Goal: Navigation & Orientation: Find specific page/section

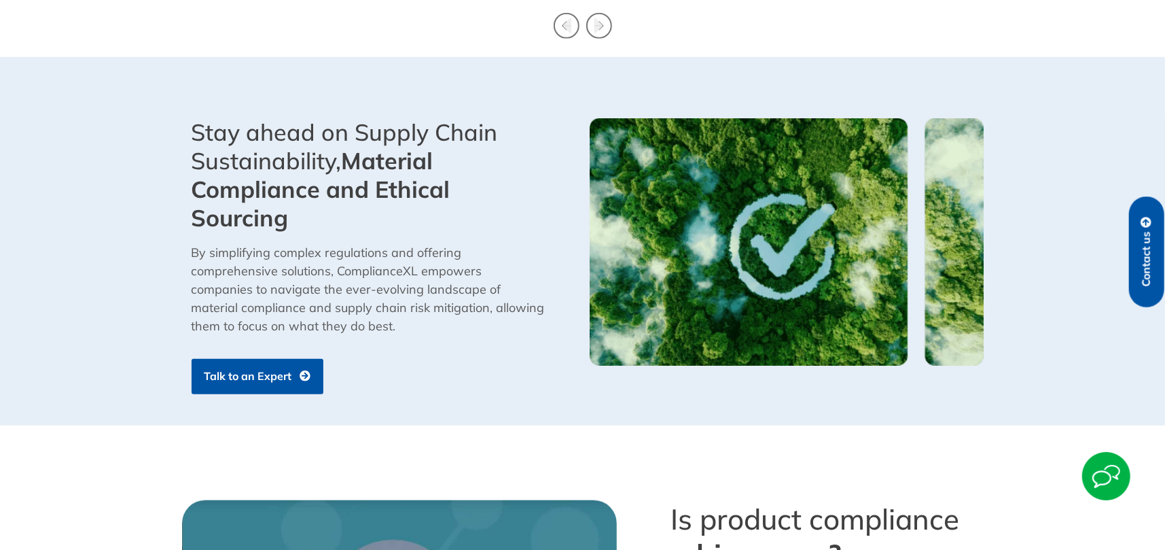
scroll to position [747, 0]
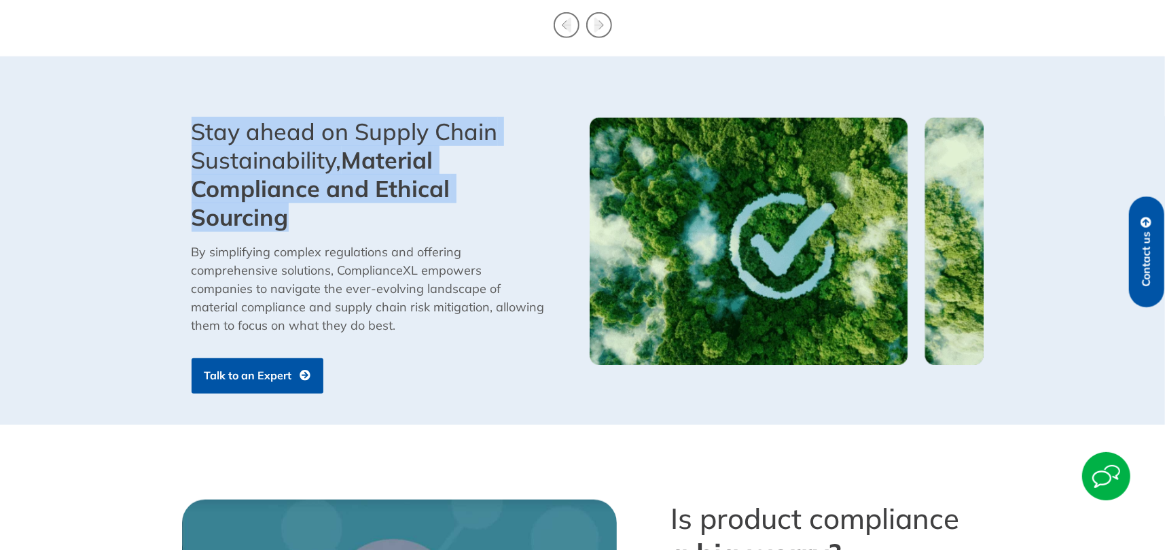
drag, startPoint x: 253, startPoint y: 143, endPoint x: 414, endPoint y: 234, distance: 184.6
click at [323, 221] on div "Stay ahead on Supply Chain Sustainability, Material Compliance and Ethical Sour…" at bounding box center [379, 255] width 408 height 289
click at [414, 234] on div "Stay ahead on Supply Chain Sustainability, Material Compliance and Ethical Sour…" at bounding box center [384, 255] width 398 height 289
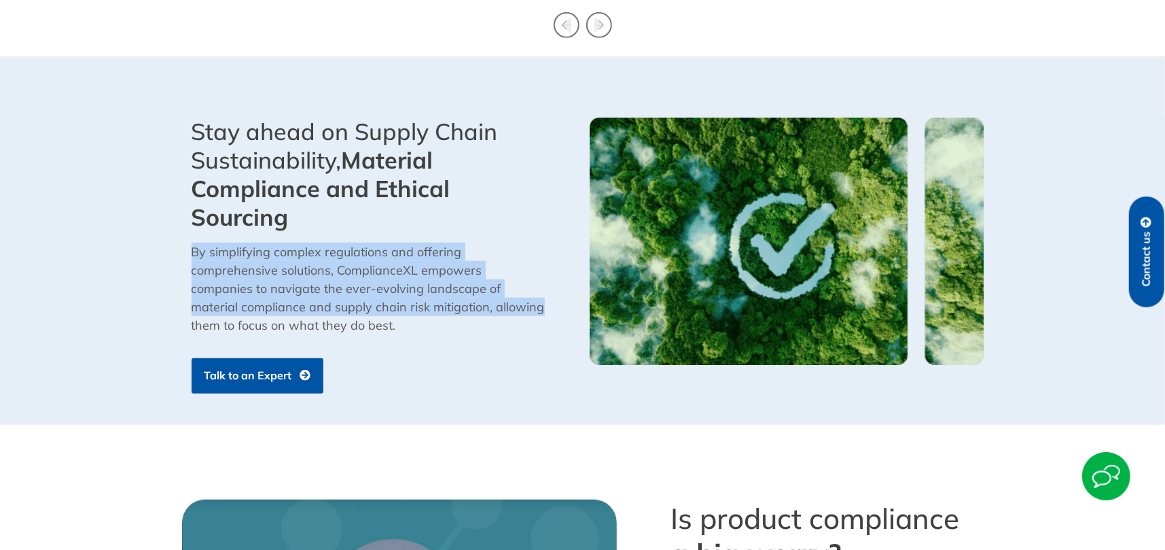
drag, startPoint x: 179, startPoint y: 249, endPoint x: 492, endPoint y: 308, distance: 319.4
click at [492, 308] on div "Stay ahead on Supply Chain Sustainability, Material Compliance and Ethical Sour…" at bounding box center [379, 255] width 408 height 289
click at [492, 308] on p "By simplifying complex regulations and offering comprehensive solutions, Compli…" at bounding box center [369, 289] width 355 height 92
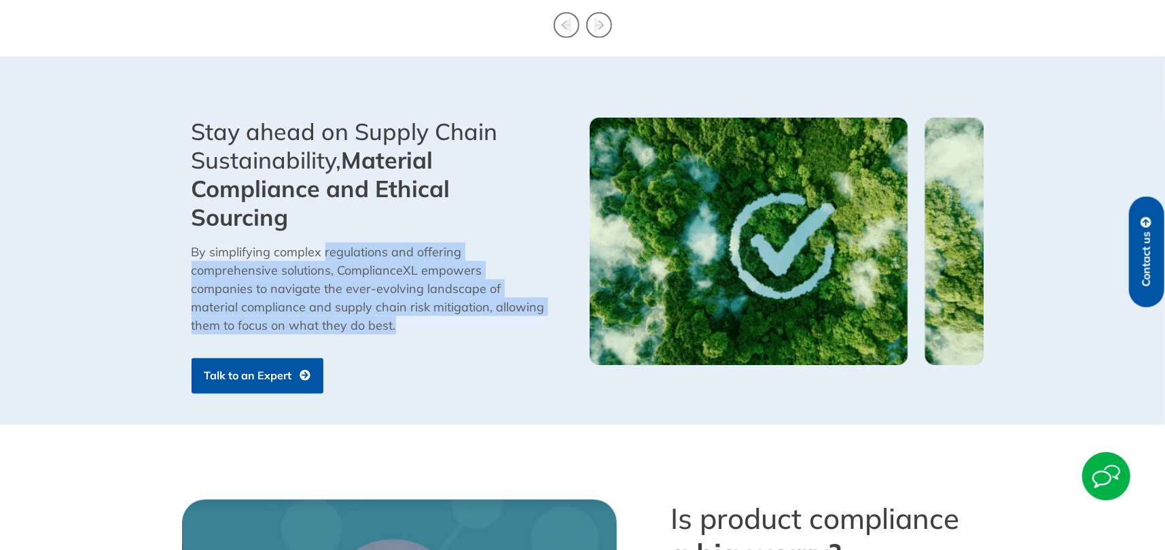
drag, startPoint x: 323, startPoint y: 251, endPoint x: 382, endPoint y: 327, distance: 95.8
click at [378, 327] on p "By simplifying complex regulations and offering comprehensive solutions, Compli…" at bounding box center [369, 289] width 355 height 92
click at [406, 325] on p "By simplifying complex regulations and offering comprehensive solutions, Compli…" at bounding box center [369, 289] width 355 height 92
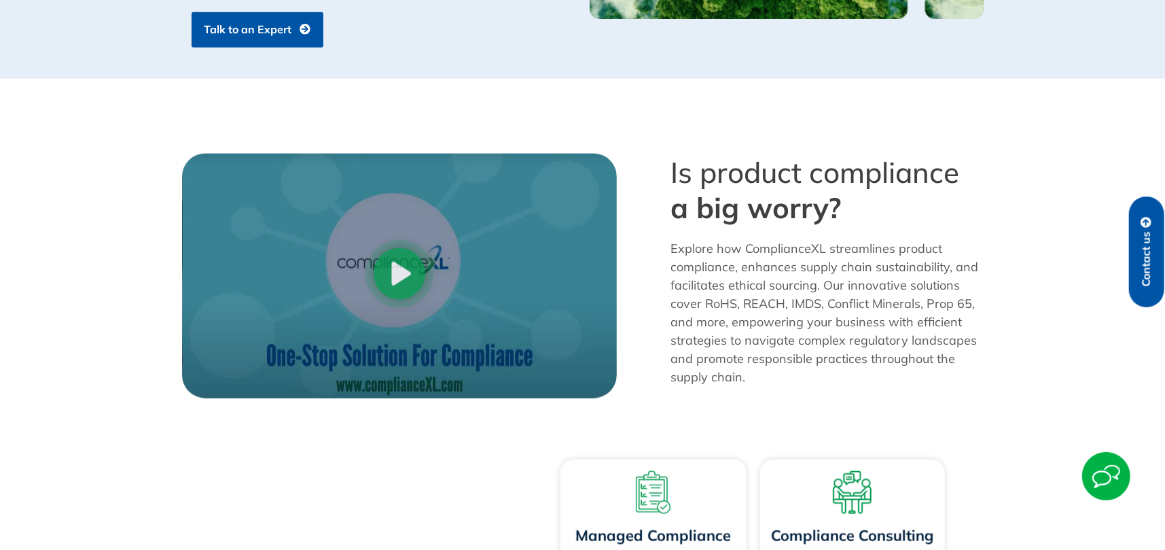
scroll to position [1155, 0]
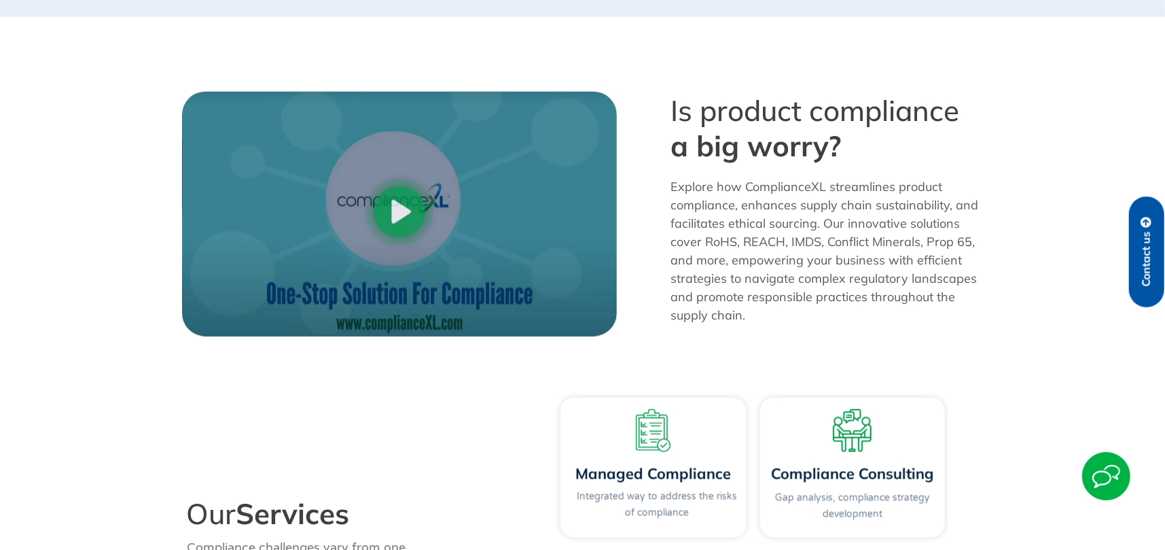
click at [391, 227] on 5 "Play Video" at bounding box center [399, 212] width 52 height 52
